Goal: Find specific page/section: Find specific page/section

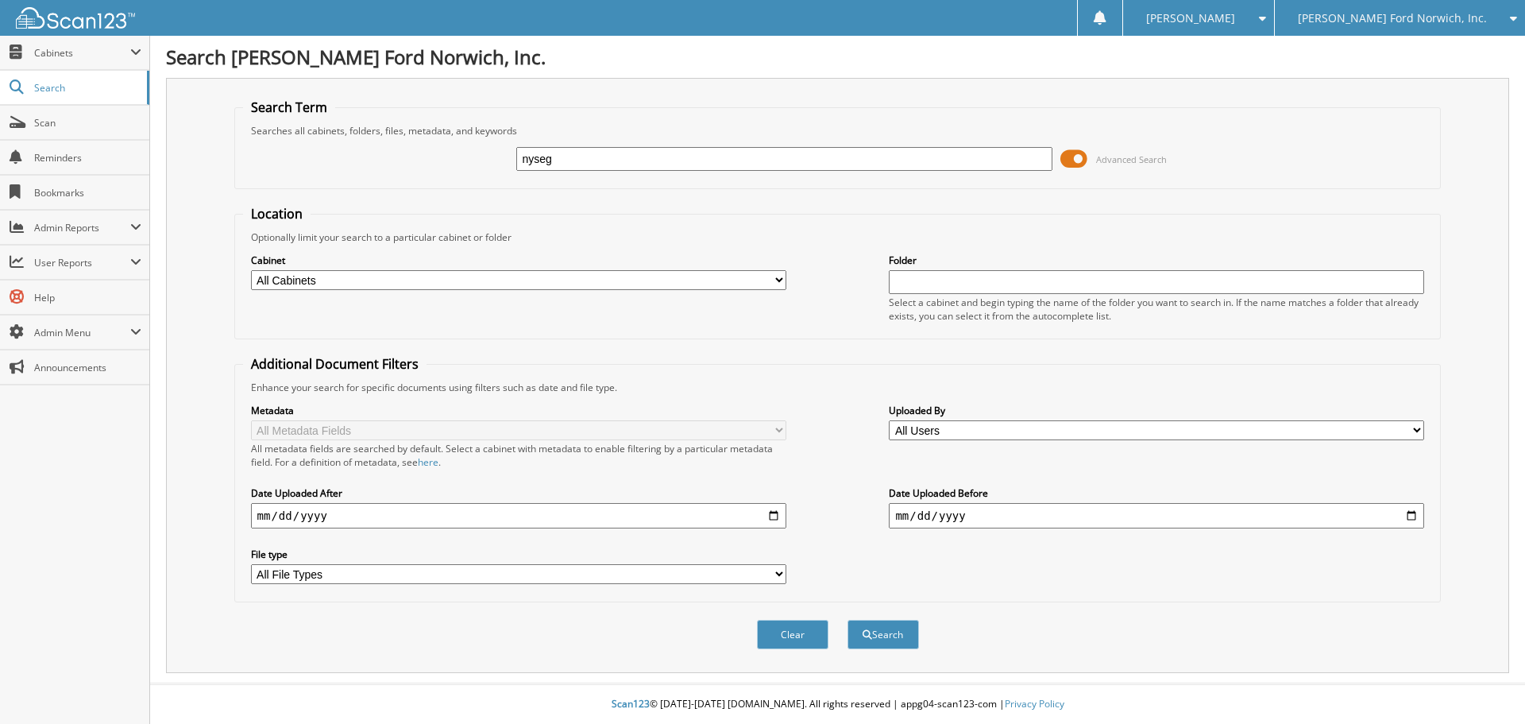
type input "nyseg"
click at [847, 620] on button "Search" at bounding box center [882, 634] width 71 height 29
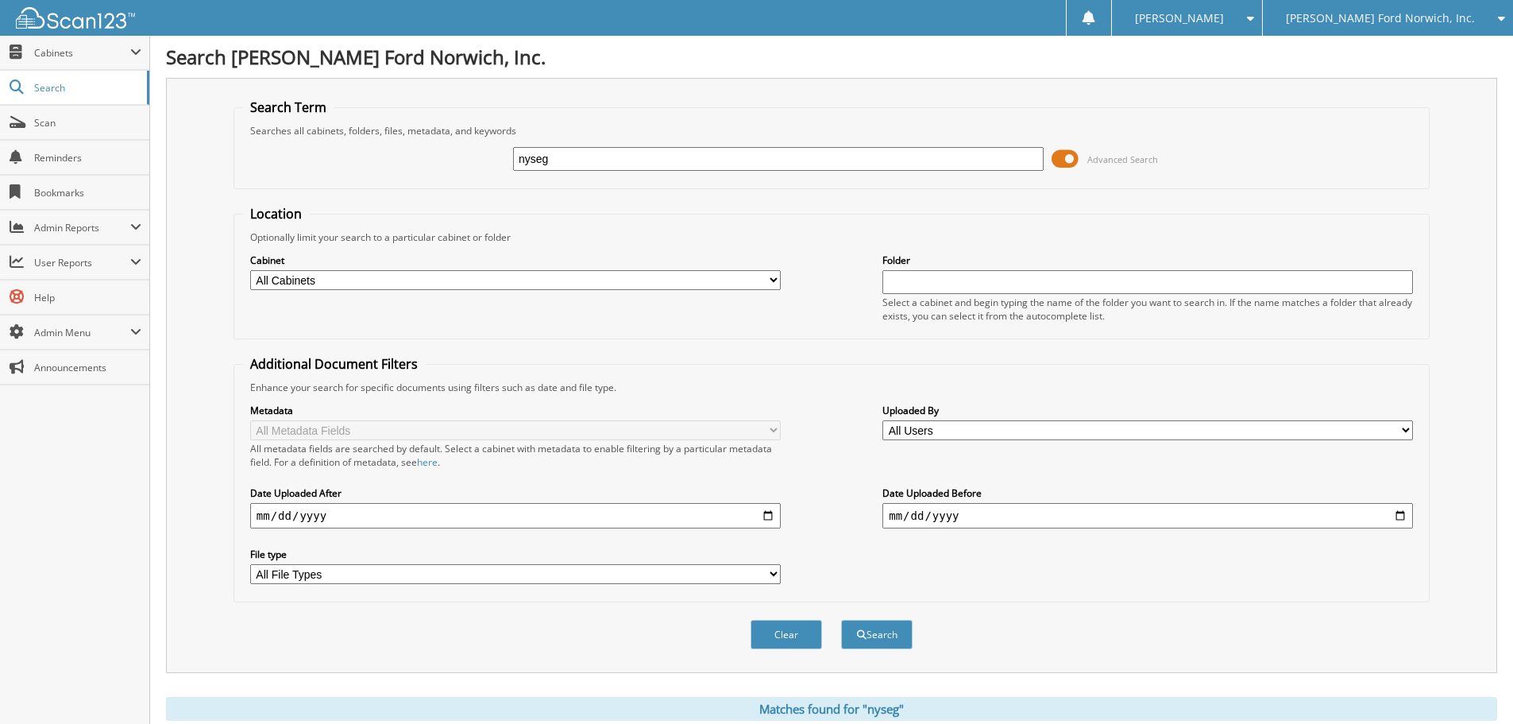
drag, startPoint x: 569, startPoint y: 156, endPoint x: 373, endPoint y: 129, distance: 198.1
click at [373, 129] on fieldset "Search Term Searches all cabinets, folders, files, metadata, and keywords nyseg…" at bounding box center [832, 143] width 1196 height 91
type input "40056"
click at [841, 620] on button "Search" at bounding box center [876, 634] width 71 height 29
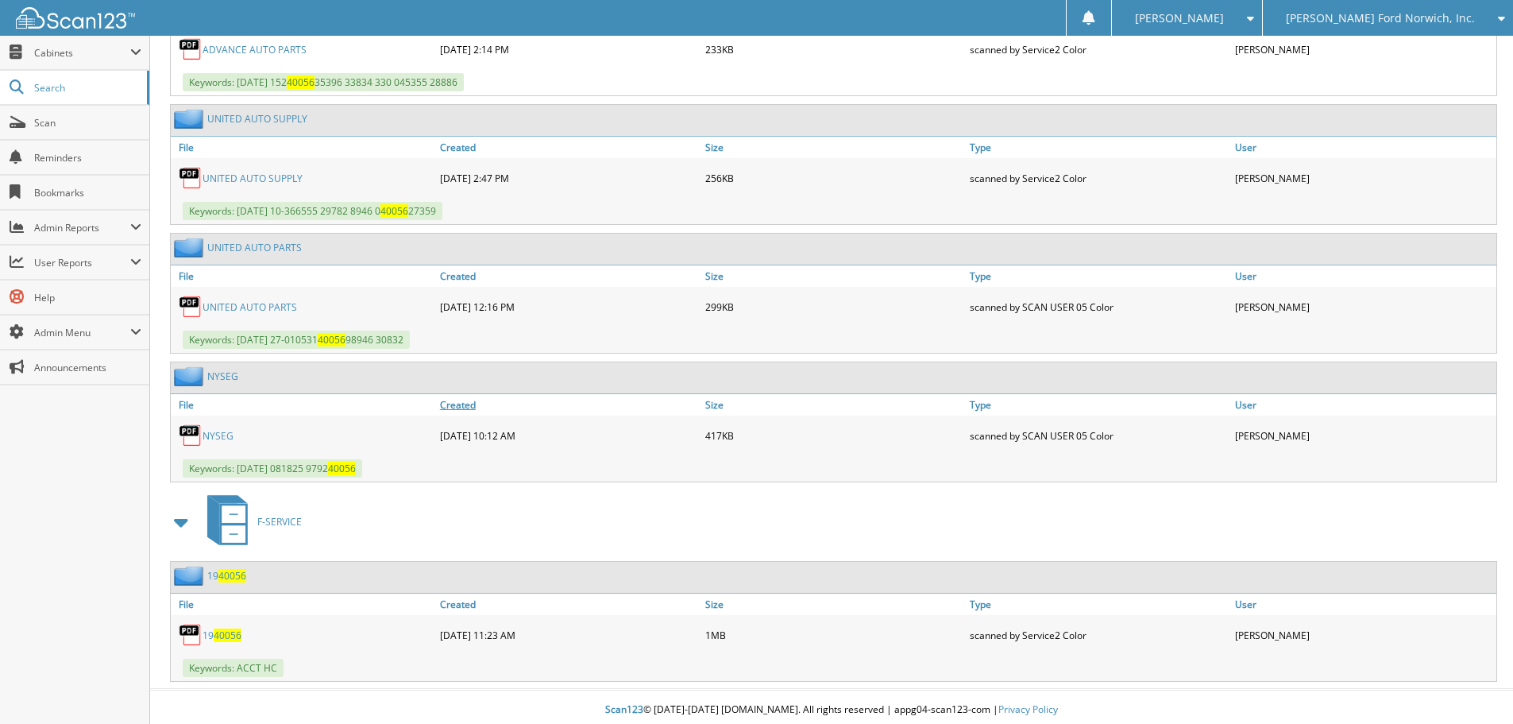
scroll to position [904, 0]
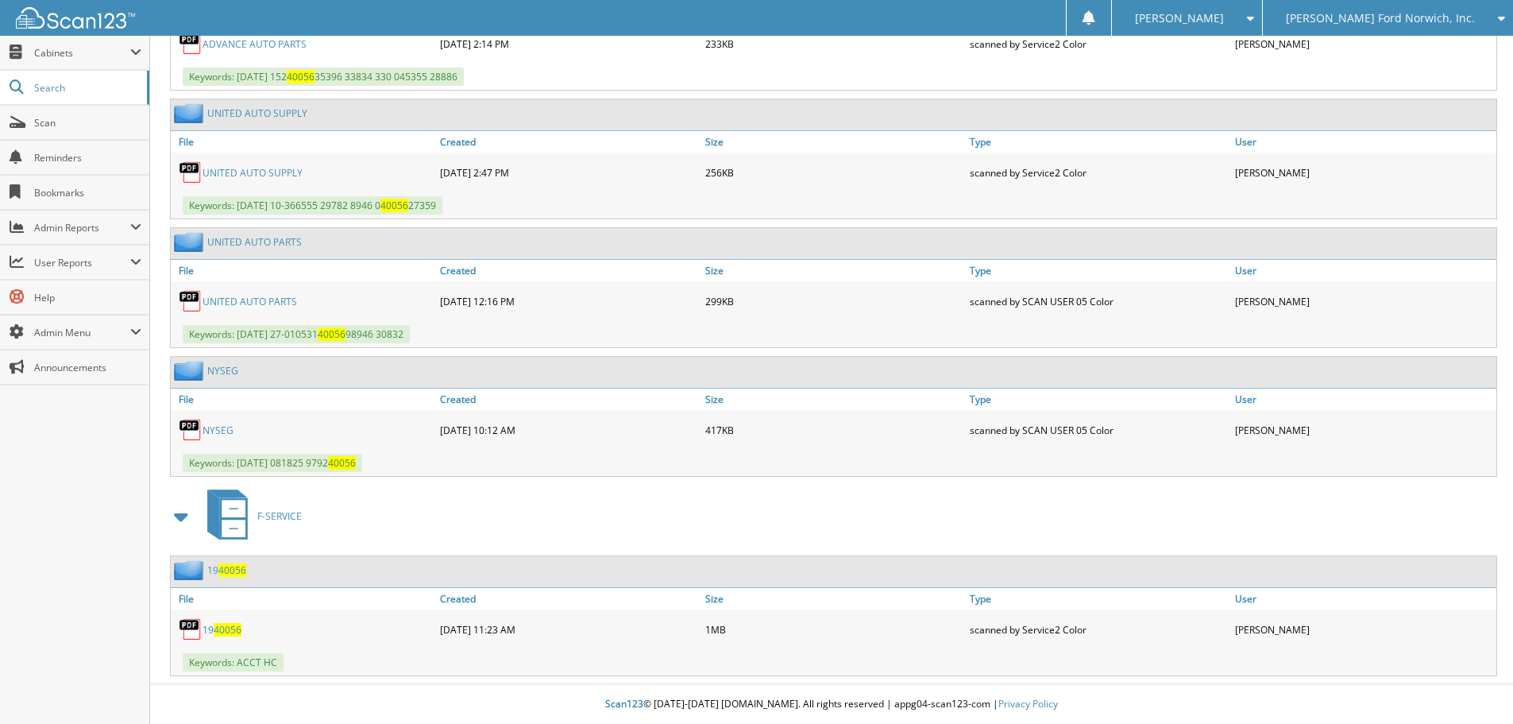
click at [226, 429] on link "NYSEG" at bounding box center [218, 430] width 31 height 14
